Goal: Information Seeking & Learning: Learn about a topic

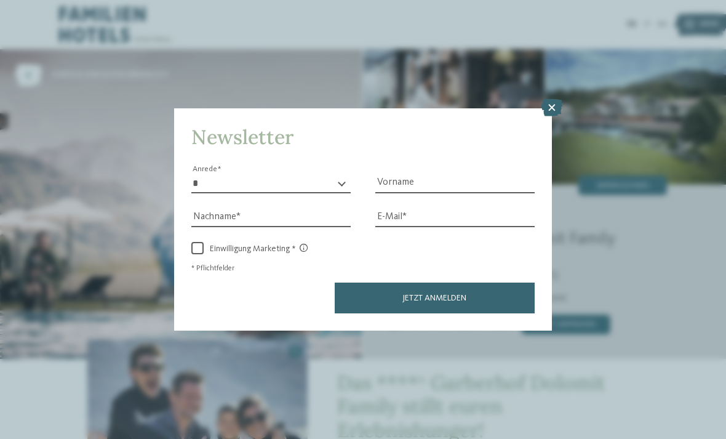
click at [555, 99] on icon at bounding box center [552, 107] width 21 height 17
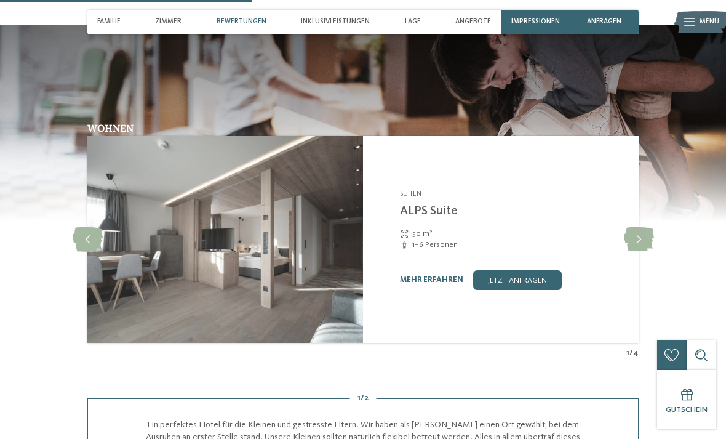
scroll to position [1453, 0]
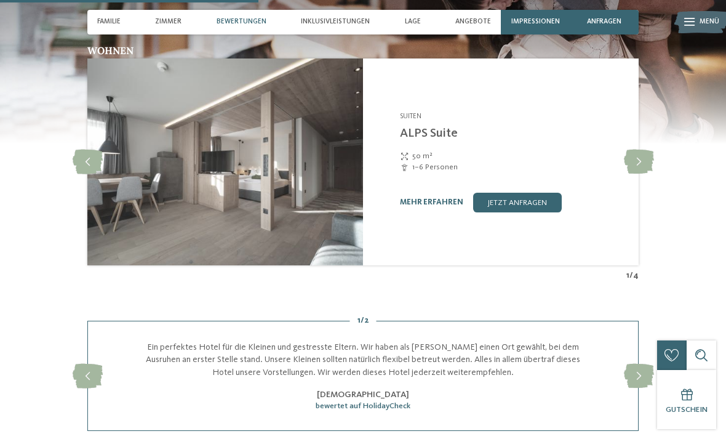
click at [93, 150] on icon at bounding box center [88, 162] width 30 height 25
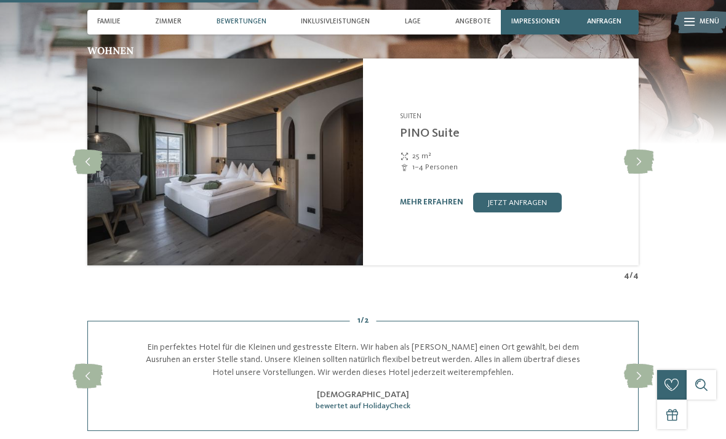
click at [90, 151] on icon at bounding box center [88, 162] width 30 height 25
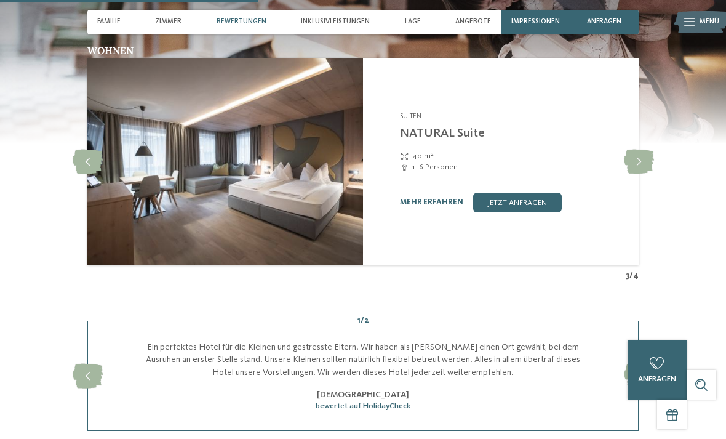
click at [90, 152] on icon at bounding box center [88, 162] width 30 height 25
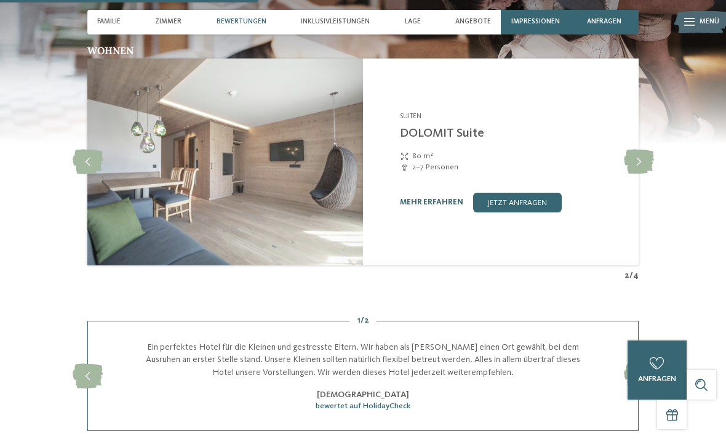
click at [90, 150] on icon at bounding box center [88, 162] width 30 height 25
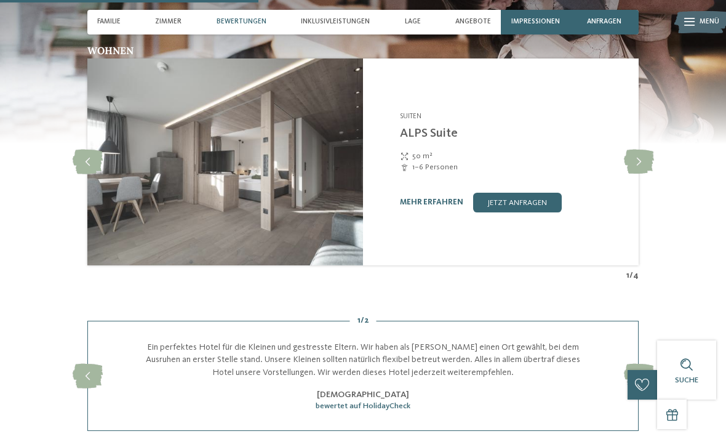
scroll to position [1493, 0]
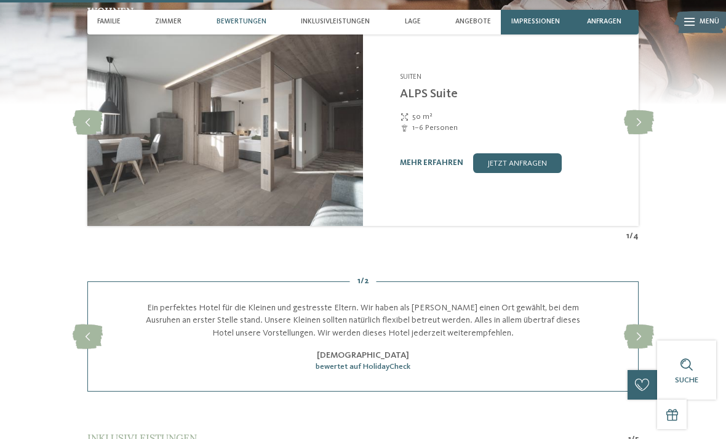
click at [77, 110] on icon at bounding box center [88, 122] width 30 height 25
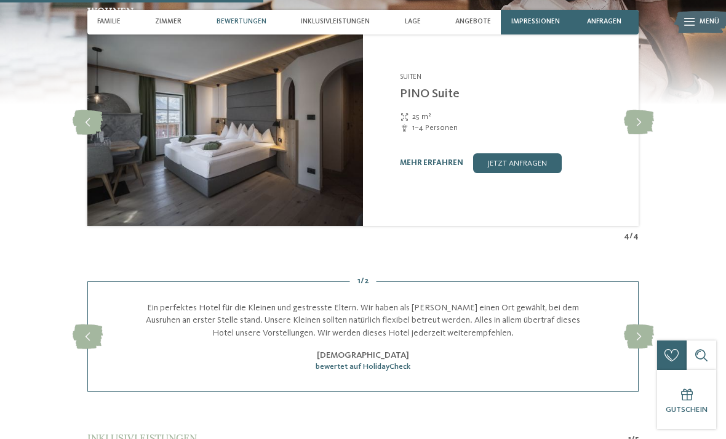
click at [95, 110] on icon at bounding box center [88, 122] width 30 height 25
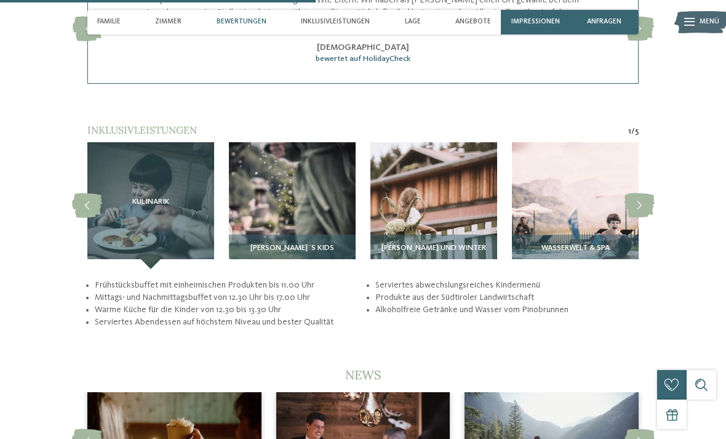
scroll to position [1803, 0]
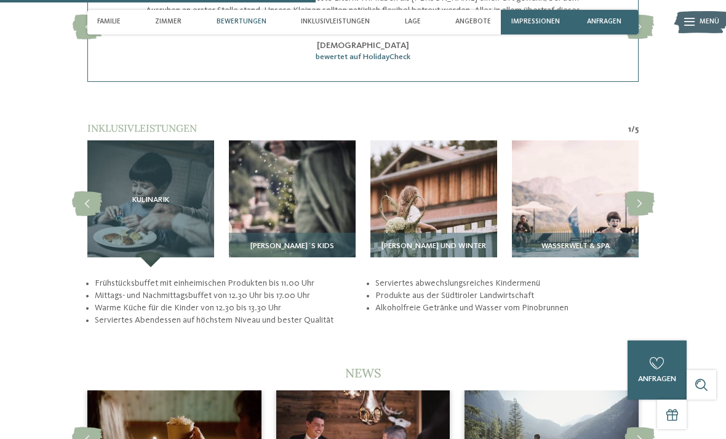
click at [78, 199] on icon at bounding box center [87, 203] width 30 height 25
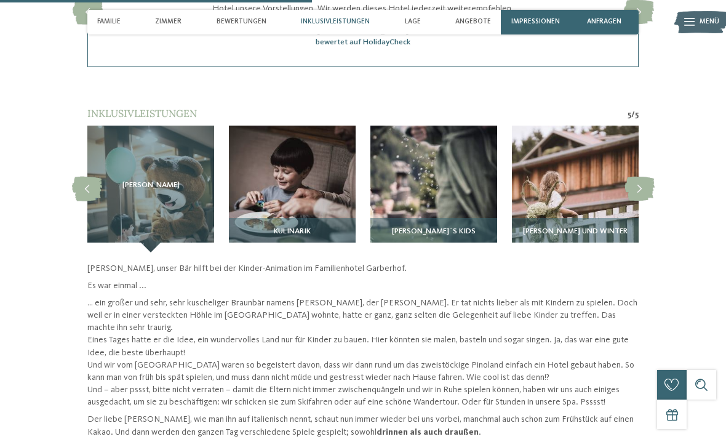
scroll to position [1823, 0]
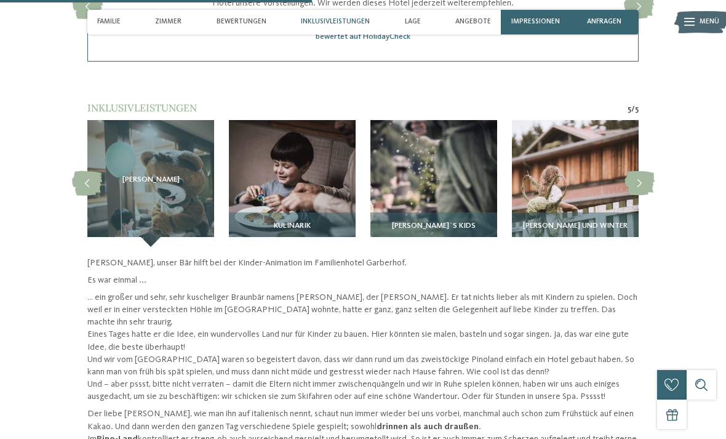
click at [79, 171] on icon at bounding box center [87, 183] width 30 height 25
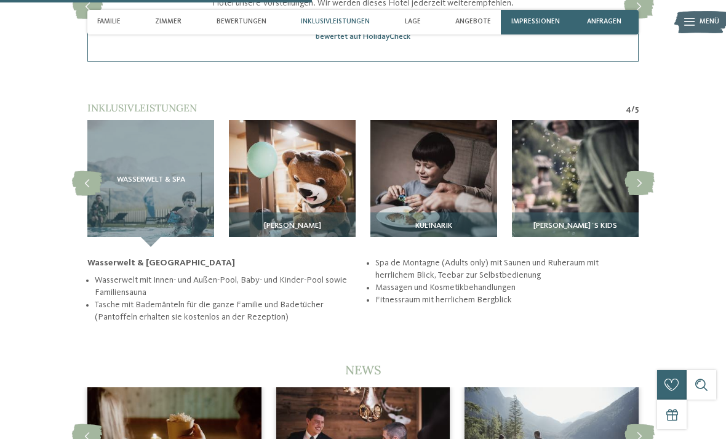
click at [86, 171] on icon at bounding box center [87, 183] width 30 height 25
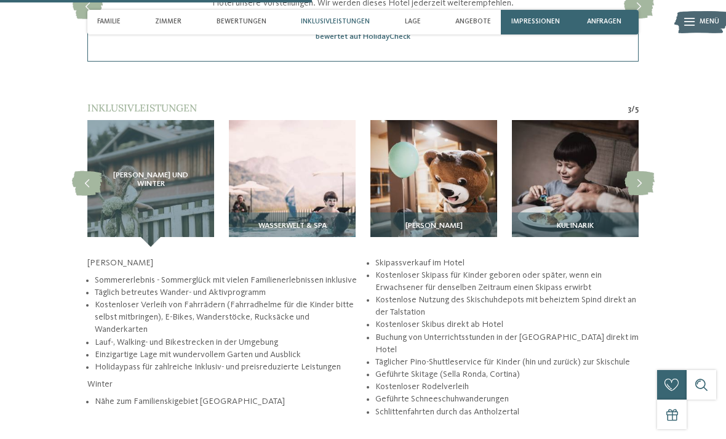
click at [84, 171] on icon at bounding box center [87, 183] width 30 height 25
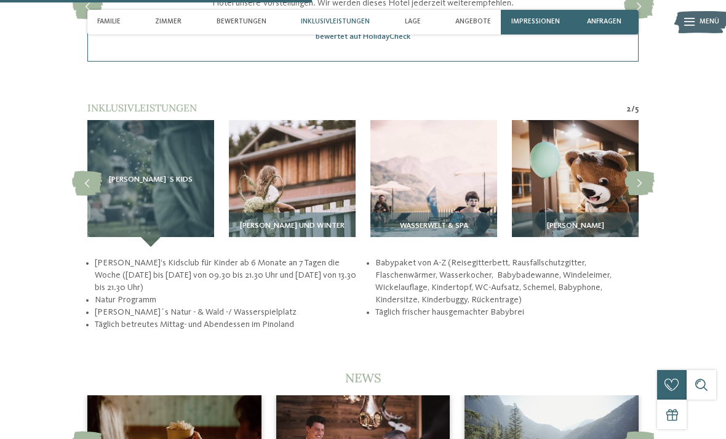
click at [82, 171] on icon at bounding box center [87, 183] width 30 height 25
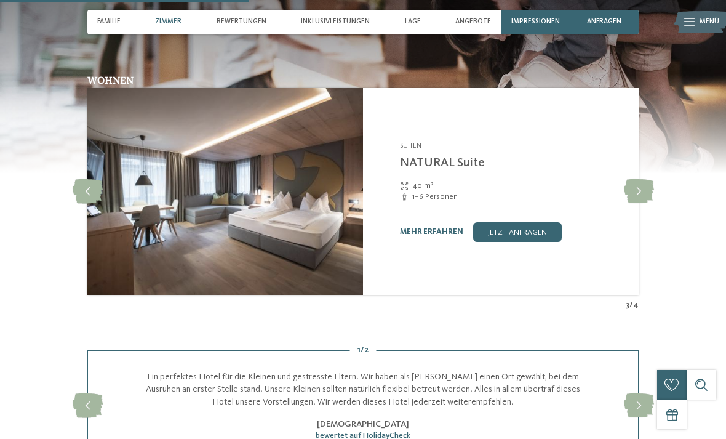
scroll to position [1423, 0]
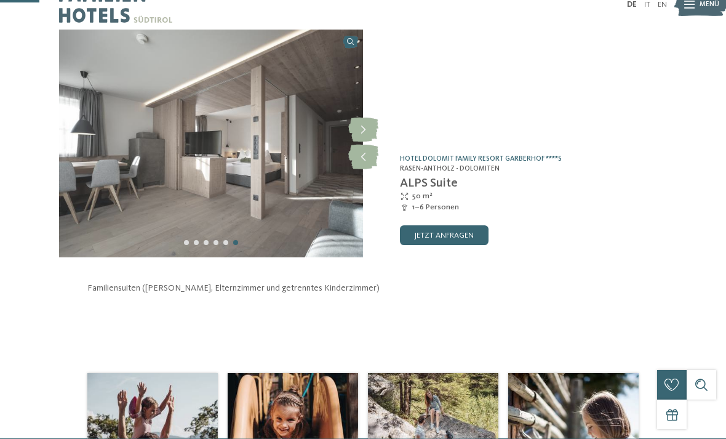
scroll to position [23, 0]
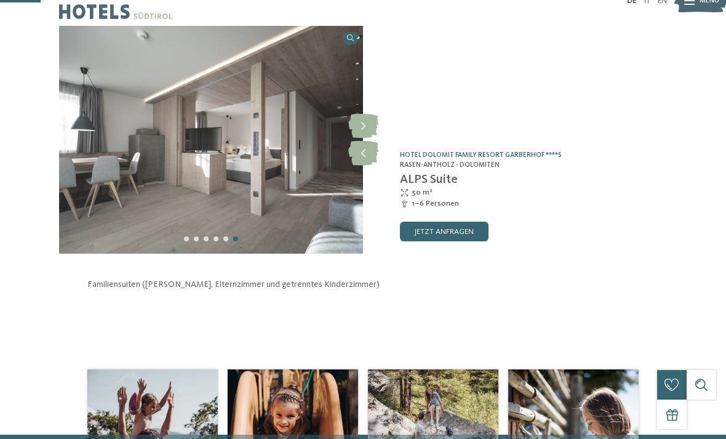
click at [68, 183] on img at bounding box center [211, 140] width 304 height 228
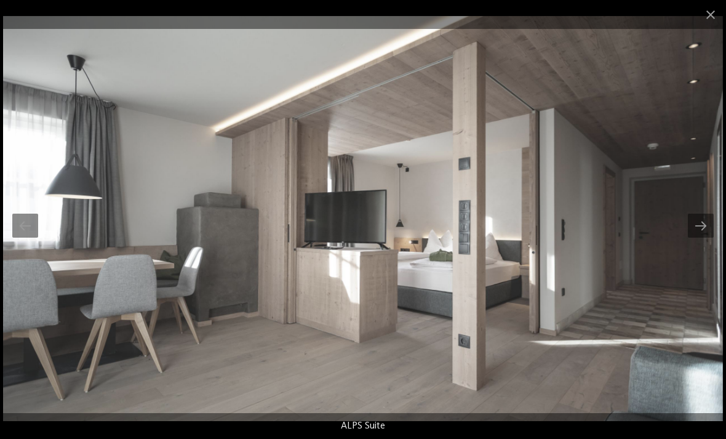
click at [28, 231] on div at bounding box center [25, 226] width 26 height 24
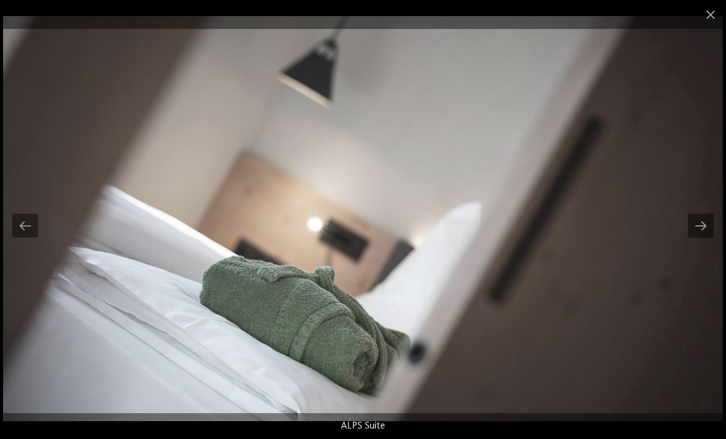
click at [33, 232] on div at bounding box center [25, 226] width 26 height 24
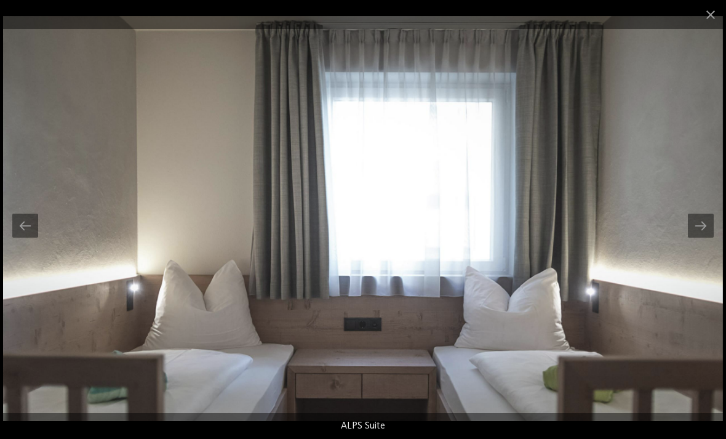
click at [31, 225] on div at bounding box center [25, 226] width 26 height 24
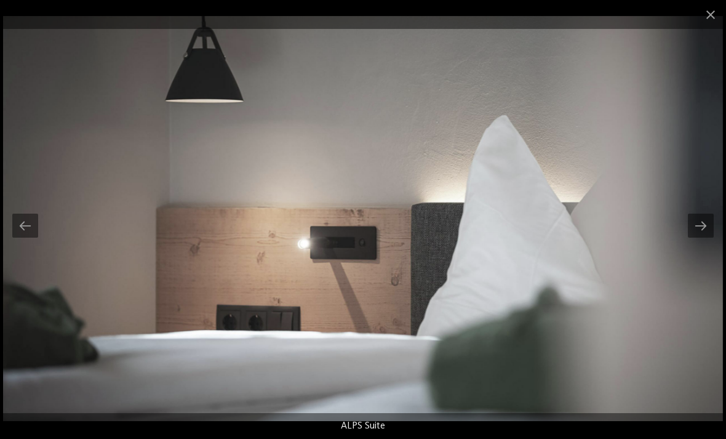
click at [29, 228] on div at bounding box center [25, 226] width 26 height 24
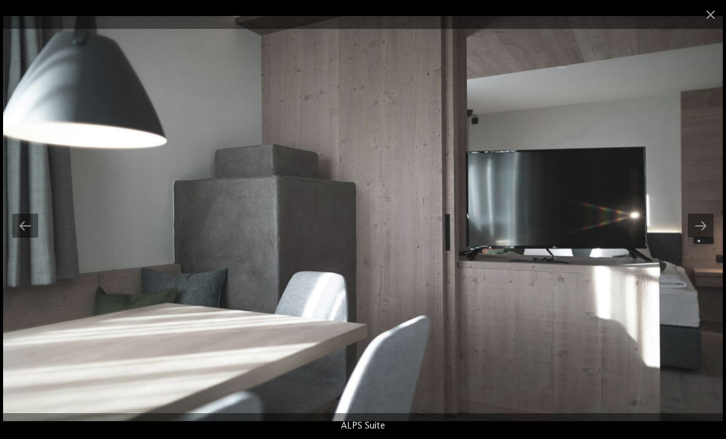
click at [27, 223] on div at bounding box center [25, 226] width 26 height 24
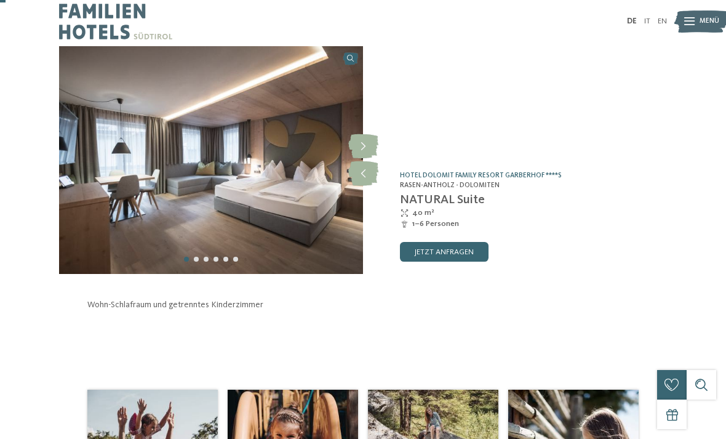
scroll to position [5, 0]
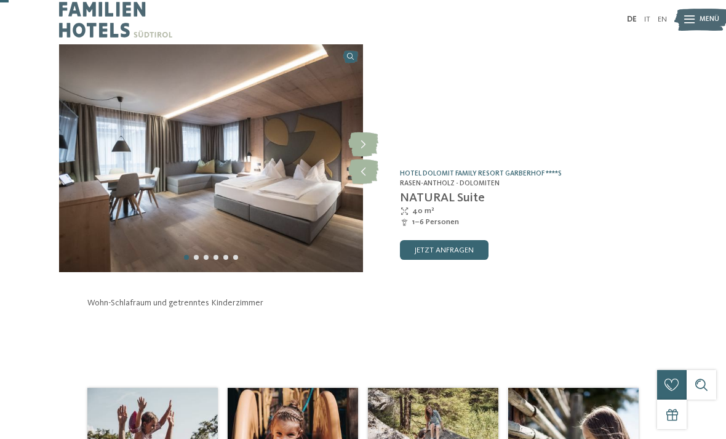
click at [364, 171] on icon at bounding box center [363, 171] width 30 height 25
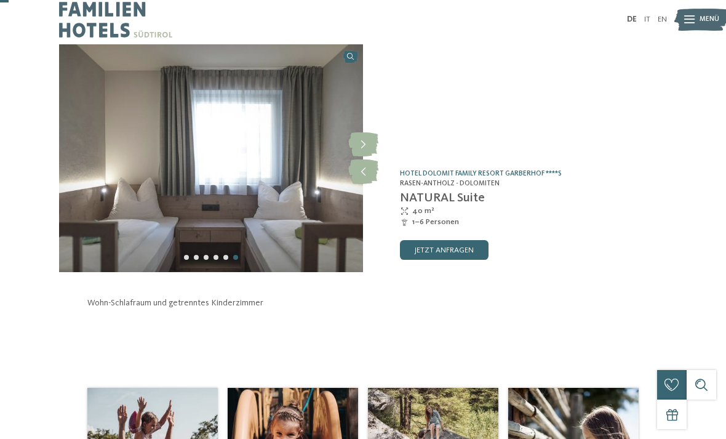
click at [361, 174] on icon at bounding box center [363, 171] width 30 height 25
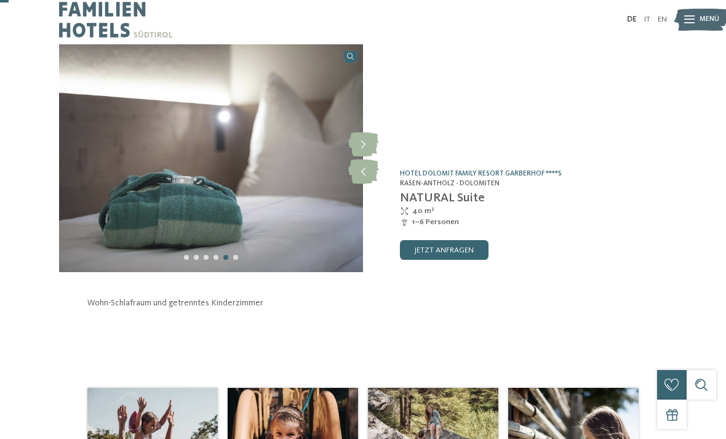
click at [370, 174] on icon at bounding box center [363, 171] width 30 height 25
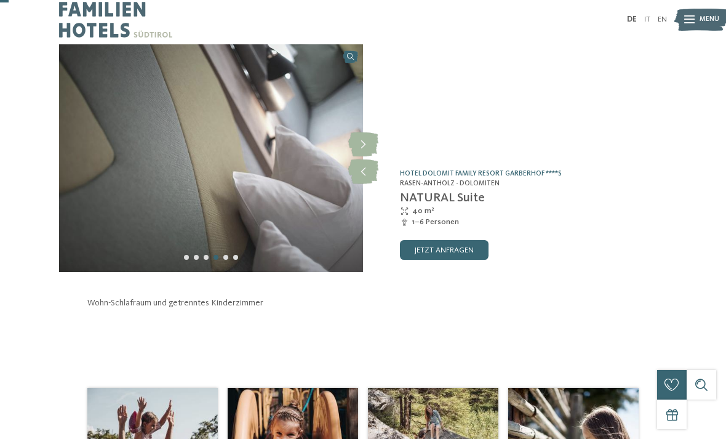
click at [366, 177] on icon at bounding box center [363, 171] width 30 height 25
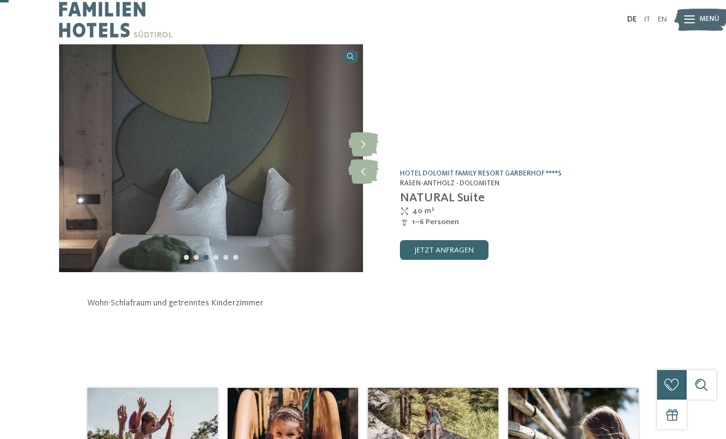
click at [369, 179] on icon at bounding box center [363, 171] width 30 height 25
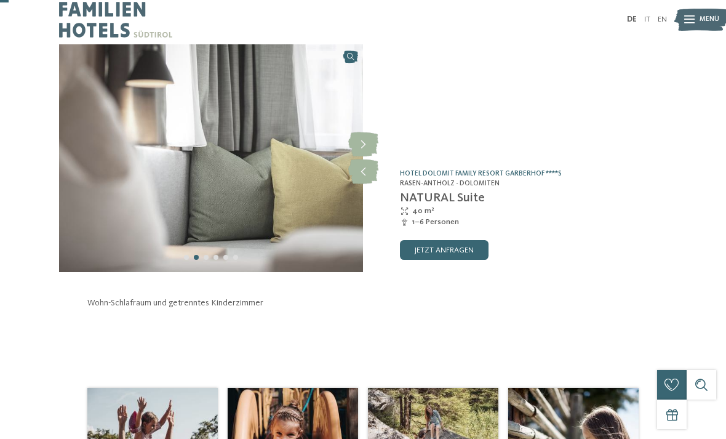
click at [363, 178] on icon at bounding box center [363, 171] width 30 height 25
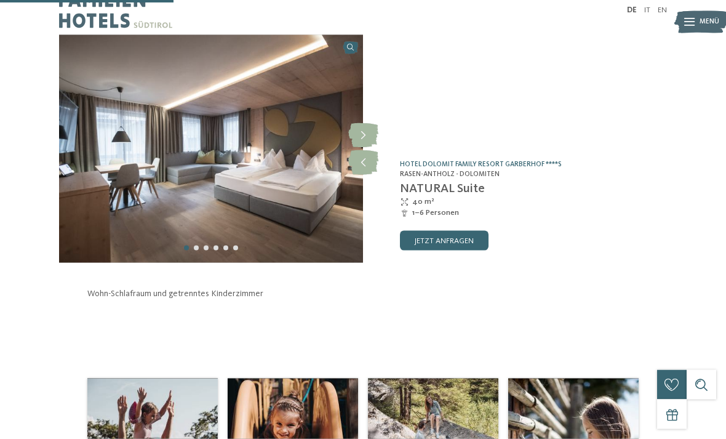
scroll to position [0, 0]
